Goal: Task Accomplishment & Management: Use online tool/utility

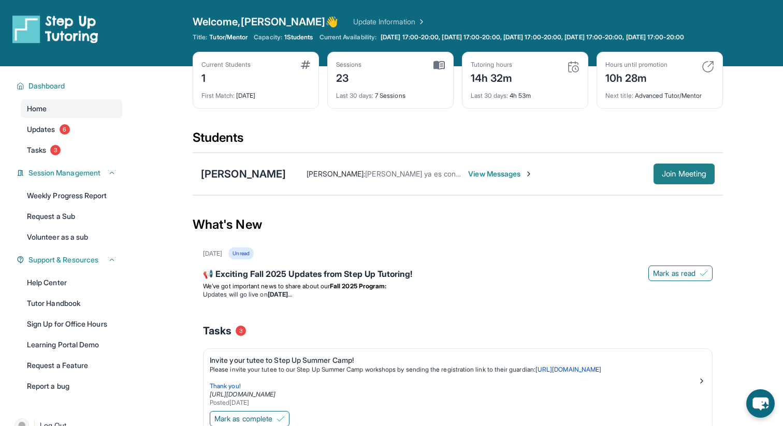
click at [683, 177] on span "Join Meeting" at bounding box center [684, 174] width 45 height 6
